Goal: Use online tool/utility: Utilize a website feature to perform a specific function

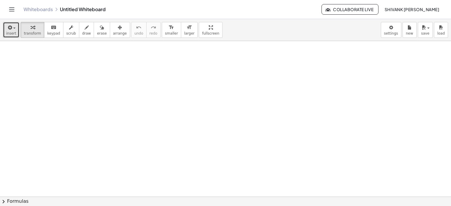
click at [11, 32] on span "insert" at bounding box center [11, 33] width 10 height 4
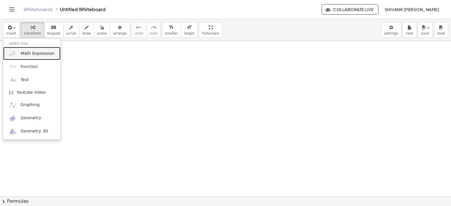
click at [26, 48] on link "Math Expression" at bounding box center [31, 53] width 57 height 13
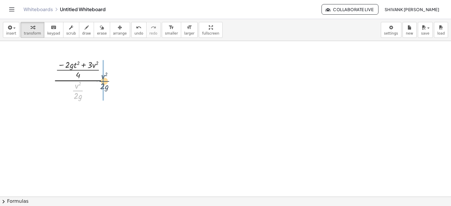
drag, startPoint x: 79, startPoint y: 91, endPoint x: 106, endPoint y: 80, distance: 29.9
click at [106, 80] on div at bounding box center [82, 79] width 65 height 43
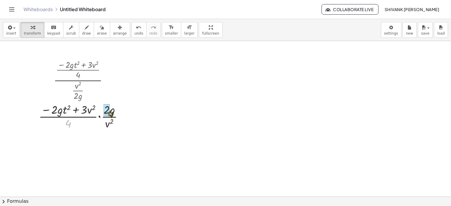
drag, startPoint x: 87, startPoint y: 119, endPoint x: 109, endPoint y: 113, distance: 23.3
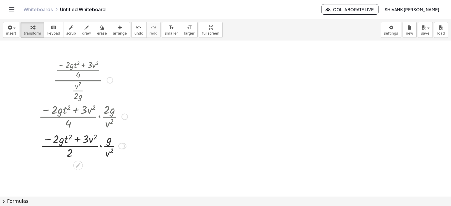
click at [101, 148] on div at bounding box center [83, 145] width 95 height 29
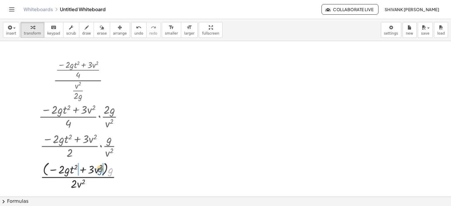
drag, startPoint x: 109, startPoint y: 171, endPoint x: 101, endPoint y: 171, distance: 8.5
click at [99, 171] on div at bounding box center [83, 175] width 95 height 31
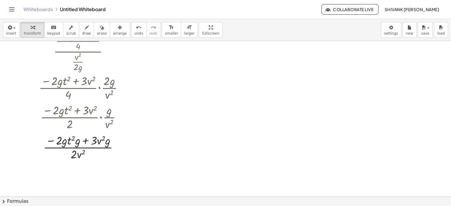
scroll to position [29, 0]
drag, startPoint x: 77, startPoint y: 143, endPoint x: 65, endPoint y: 143, distance: 12.3
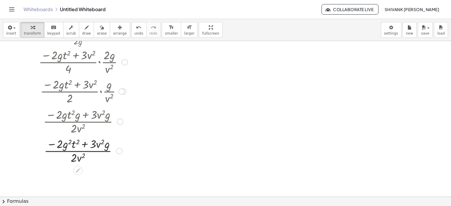
scroll to position [56, 0]
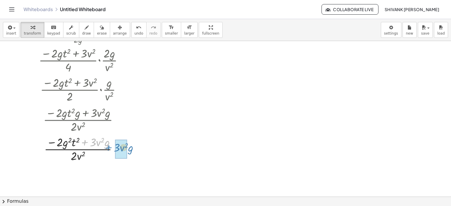
drag, startPoint x: 84, startPoint y: 144, endPoint x: 108, endPoint y: 149, distance: 24.3
click at [108, 149] on div at bounding box center [83, 148] width 95 height 29
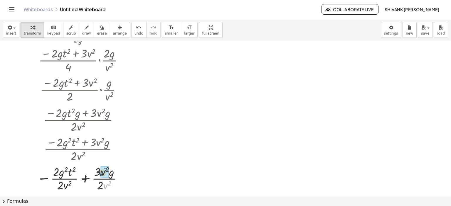
drag, startPoint x: 105, startPoint y: 185, endPoint x: 101, endPoint y: 173, distance: 12.4
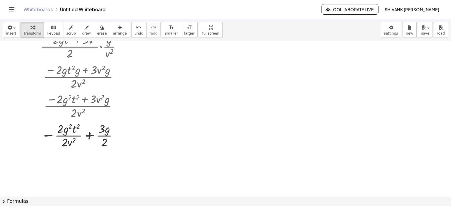
scroll to position [101, 0]
drag, startPoint x: 104, startPoint y: 137, endPoint x: 110, endPoint y: 148, distance: 12.5
click at [110, 148] on div at bounding box center [83, 133] width 95 height 29
click at [92, 137] on div at bounding box center [83, 133] width 95 height 29
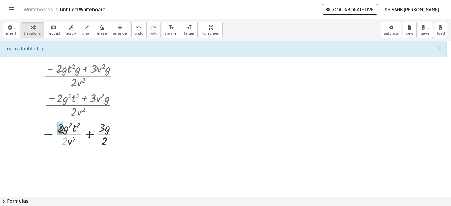
drag, startPoint x: 62, startPoint y: 134, endPoint x: 61, endPoint y: 130, distance: 4.3
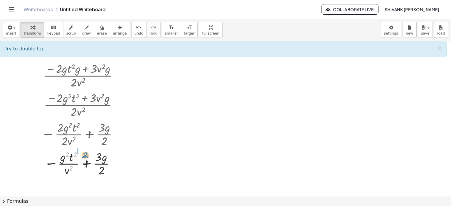
drag, startPoint x: 72, startPoint y: 165, endPoint x: 85, endPoint y: 152, distance: 18.3
click at [85, 152] on div at bounding box center [83, 163] width 95 height 29
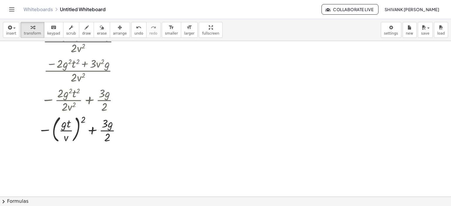
scroll to position [136, 0]
click at [12, 30] on span "button" at bounding box center [12, 28] width 1 height 4
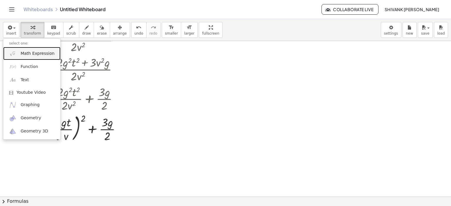
click at [15, 50] on img at bounding box center [12, 53] width 7 height 7
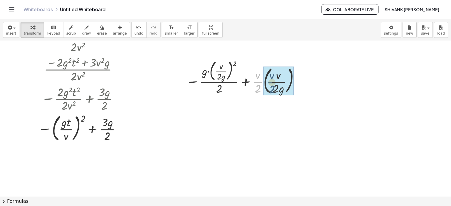
drag, startPoint x: 257, startPoint y: 81, endPoint x: 271, endPoint y: 81, distance: 14.1
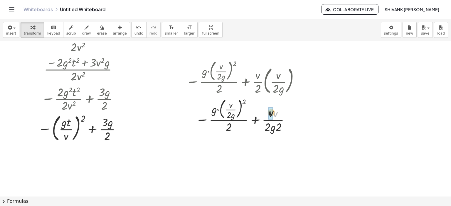
drag, startPoint x: 275, startPoint y: 116, endPoint x: 271, endPoint y: 115, distance: 3.4
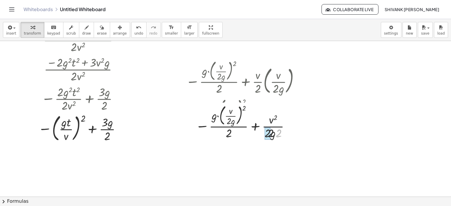
drag, startPoint x: 278, startPoint y: 129, endPoint x: 268, endPoint y: 129, distance: 9.7
click at [241, 78] on div "− · g · ( · v · 2 · g ) 2 · 2 + · · v · 2 · ( · v · 2 · g ) − · g · ( · v · 2 ·…" at bounding box center [241, 78] width 0 height 0
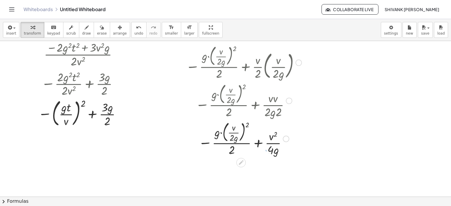
scroll to position [153, 0]
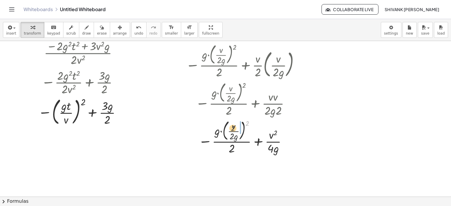
drag, startPoint x: 245, startPoint y: 124, endPoint x: 231, endPoint y: 128, distance: 14.7
click at [231, 128] on div at bounding box center [243, 137] width 121 height 38
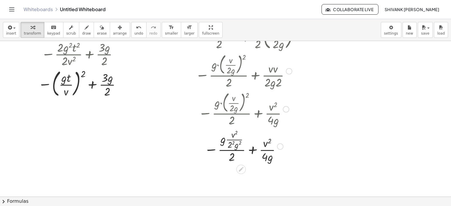
scroll to position [183, 0]
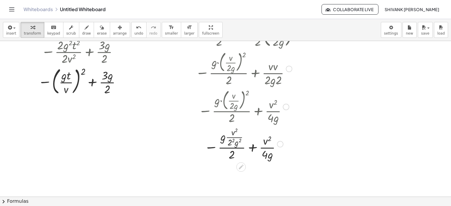
click at [229, 144] on div at bounding box center [243, 144] width 121 height 36
drag, startPoint x: 227, startPoint y: 139, endPoint x: 222, endPoint y: 138, distance: 4.6
drag, startPoint x: 225, startPoint y: 139, endPoint x: 238, endPoint y: 142, distance: 13.5
click at [238, 142] on div at bounding box center [243, 144] width 121 height 36
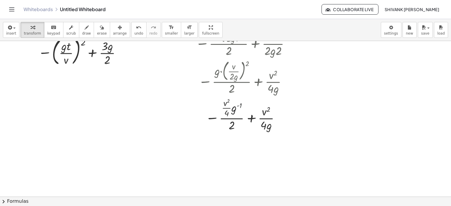
scroll to position [214, 0]
drag, startPoint x: 232, startPoint y: 107, endPoint x: 226, endPoint y: 102, distance: 8.3
click at [226, 102] on div at bounding box center [243, 113] width 121 height 36
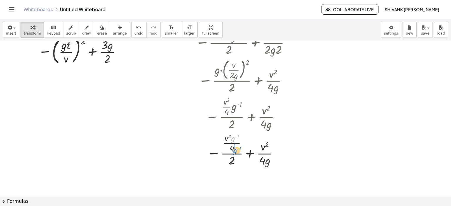
drag, startPoint x: 233, startPoint y: 102, endPoint x: 235, endPoint y: 112, distance: 10.7
click at [241, 0] on div "− · g · ( · v · 2 · g ) 2 · 2 + · · v · 2 · ( · v · 2 · g ) − · g · ( · v · 2 ·…" at bounding box center [241, 0] width 0 height 0
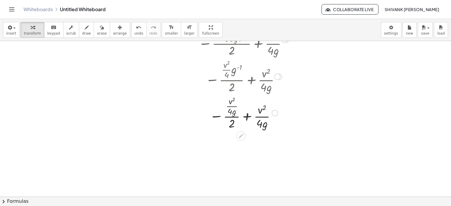
scroll to position [251, 0]
drag, startPoint x: 229, startPoint y: 121, endPoint x: 234, endPoint y: 109, distance: 14.2
click at [234, 109] on div at bounding box center [243, 112] width 121 height 36
drag, startPoint x: 238, startPoint y: 149, endPoint x: 227, endPoint y: 149, distance: 11.4
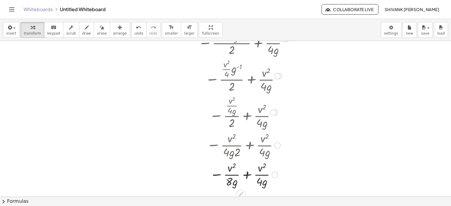
click at [249, 145] on div at bounding box center [243, 144] width 127 height 29
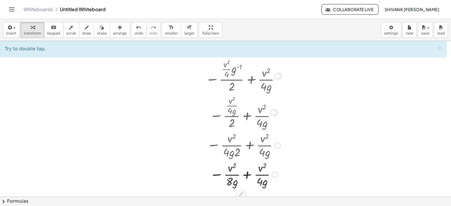
click at [251, 175] on div at bounding box center [243, 174] width 121 height 29
click at [246, 175] on div at bounding box center [243, 174] width 121 height 29
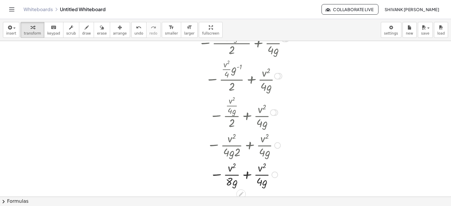
click at [246, 175] on div at bounding box center [243, 174] width 121 height 29
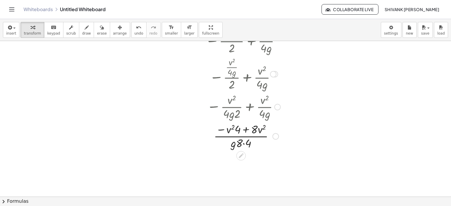
scroll to position [293, 0]
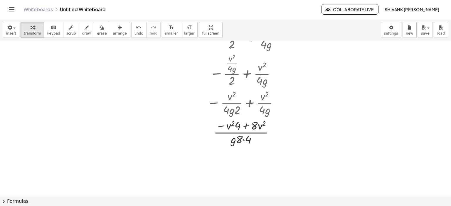
click at [242, 163] on div at bounding box center [242, 163] width 0 height 0
click at [269, 206] on div "Close" at bounding box center [225, 206] width 451 height 0
click at [244, 140] on div at bounding box center [243, 131] width 121 height 29
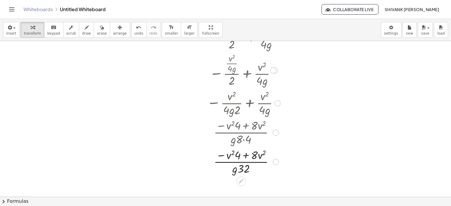
drag, startPoint x: 245, startPoint y: 143, endPoint x: 234, endPoint y: 145, distance: 12.0
drag, startPoint x: 244, startPoint y: 168, endPoint x: 231, endPoint y: 168, distance: 12.3
click at [231, 168] on div at bounding box center [243, 161] width 121 height 29
click at [247, 156] on div at bounding box center [243, 161] width 121 height 29
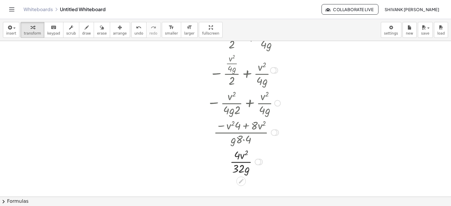
click at [276, 169] on div at bounding box center [243, 161] width 121 height 29
click at [239, 168] on div at bounding box center [243, 161] width 121 height 29
drag, startPoint x: 237, startPoint y: 165, endPoint x: 237, endPoint y: 156, distance: 8.8
click at [260, 173] on div at bounding box center [243, 161] width 121 height 29
click at [252, 162] on div at bounding box center [255, 162] width 6 height 6
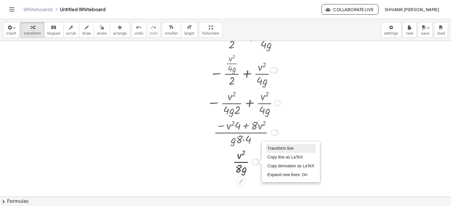
click at [269, 145] on li "Transform line" at bounding box center [291, 148] width 50 height 9
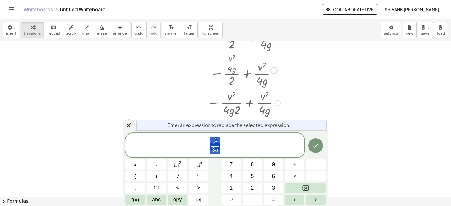
click at [249, 146] on span "v 2 8 g ​" at bounding box center [214, 146] width 179 height 18
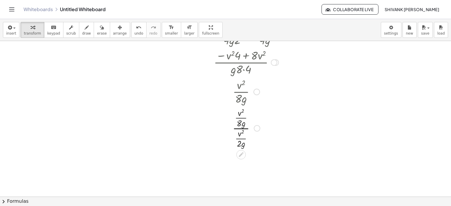
scroll to position [364, 0]
drag, startPoint x: 240, startPoint y: 138, endPoint x: 245, endPoint y: 124, distance: 15.0
click at [245, 124] on div at bounding box center [243, 127] width 121 height 43
drag, startPoint x: 234, startPoint y: 173, endPoint x: 251, endPoint y: 162, distance: 19.7
click at [242, 165] on div at bounding box center [243, 163] width 121 height 29
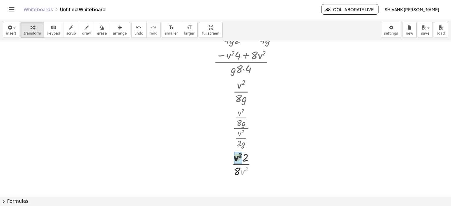
drag, startPoint x: 244, startPoint y: 174, endPoint x: 237, endPoint y: 159, distance: 16.1
click at [241, 167] on div at bounding box center [243, 163] width 121 height 29
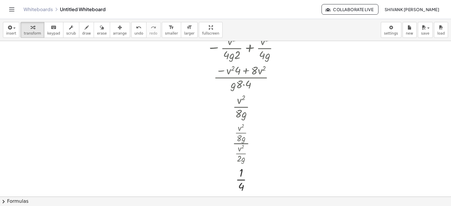
scroll to position [0, 0]
